Goal: Information Seeking & Learning: Understand process/instructions

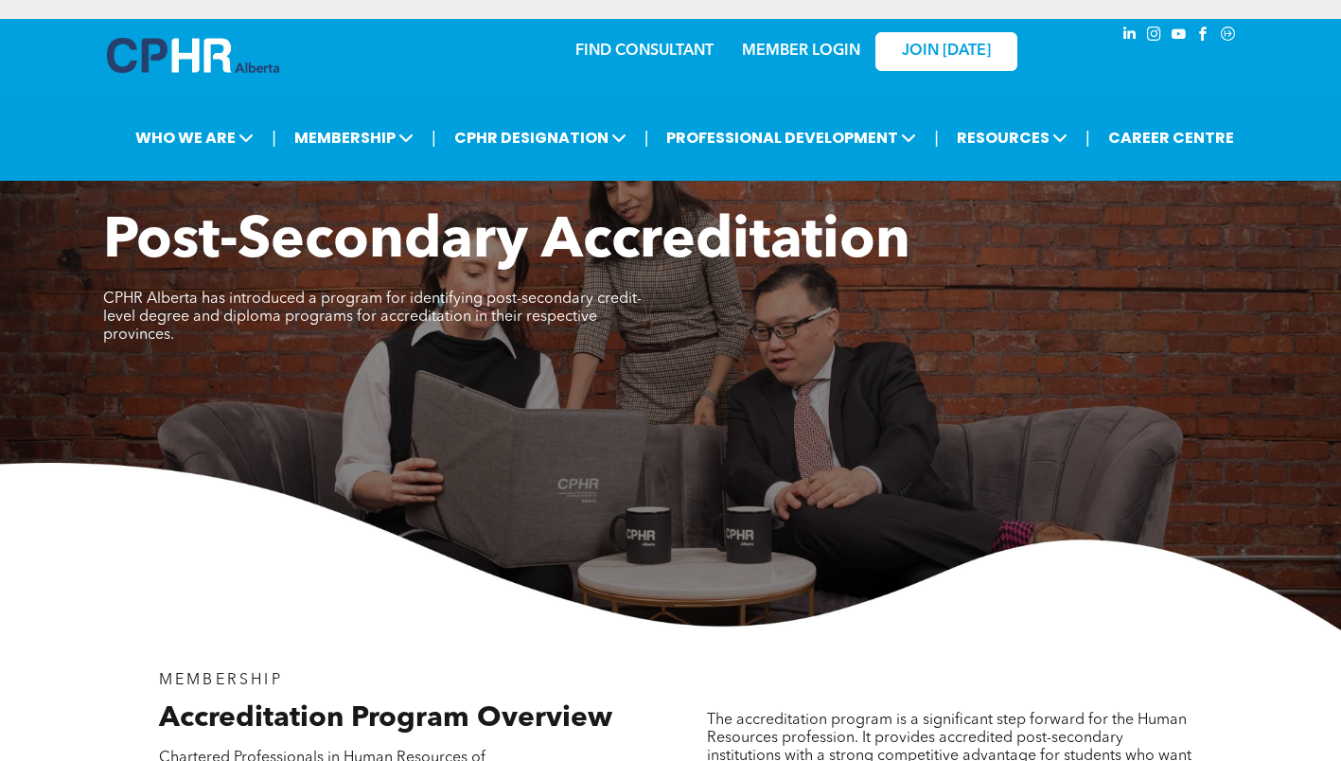
scroll to position [568, 0]
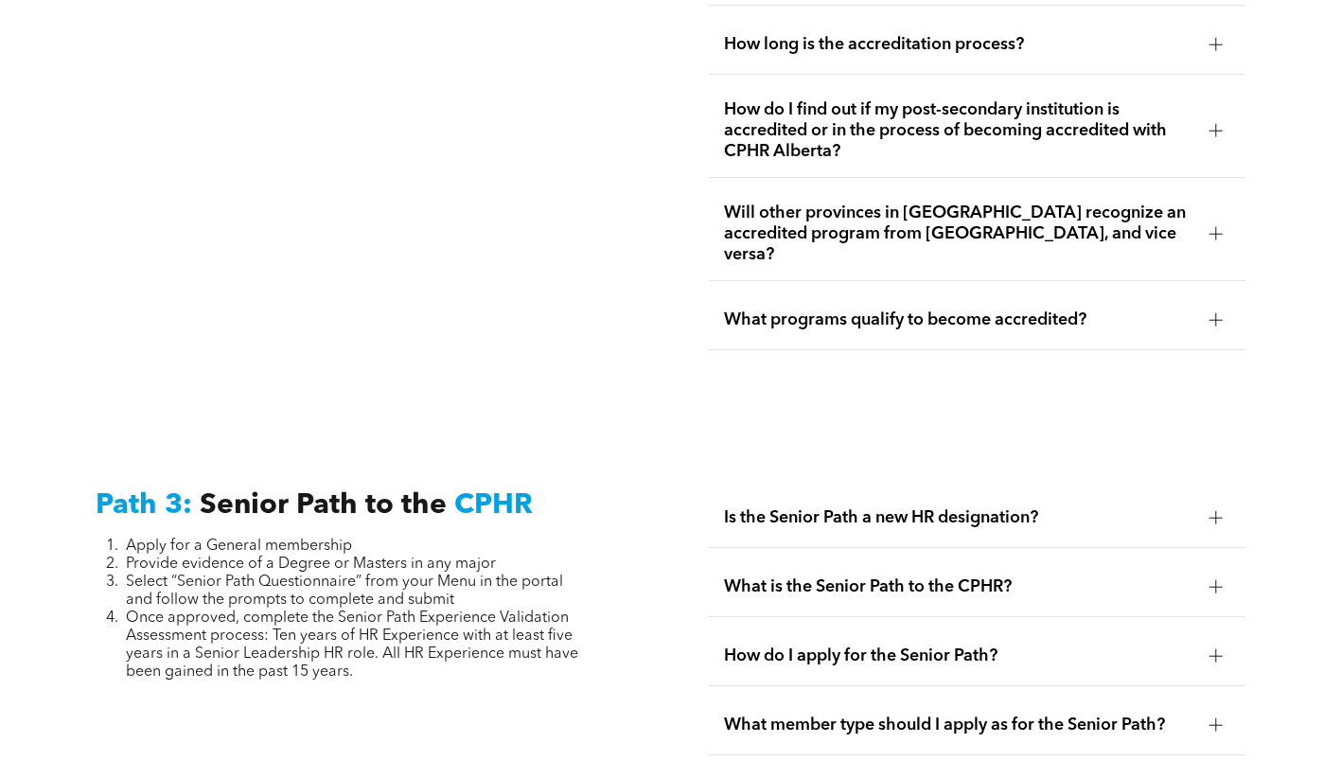
scroll to position [4543, 0]
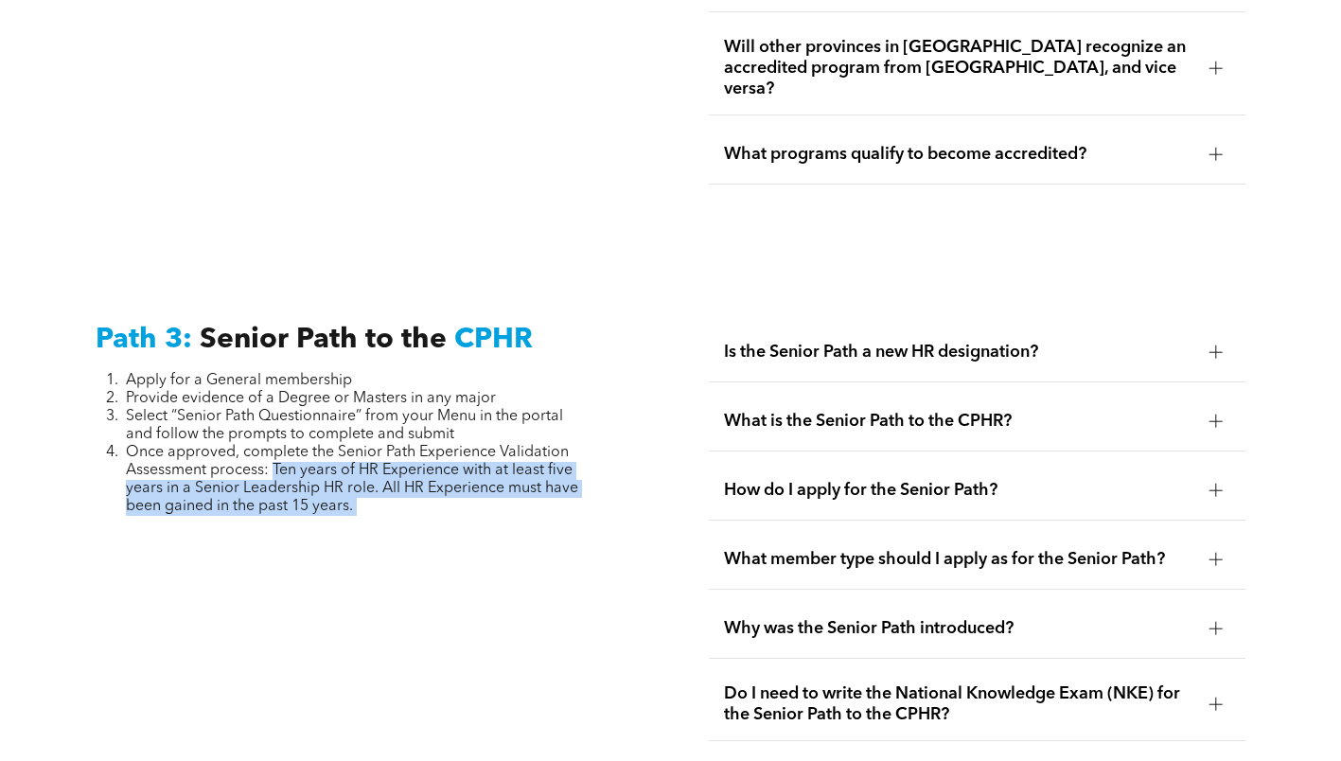
drag, startPoint x: 274, startPoint y: 414, endPoint x: 372, endPoint y: 481, distance: 119.2
click at [372, 481] on div "Path 3: Senior Path to the CPHR Apply for a General membership Provide evidence…" at bounding box center [363, 684] width 567 height 752
copy div "Ten years of HR Experience with at least five years in a Senior Leadership HR r…"
